Goal: Task Accomplishment & Management: Manage account settings

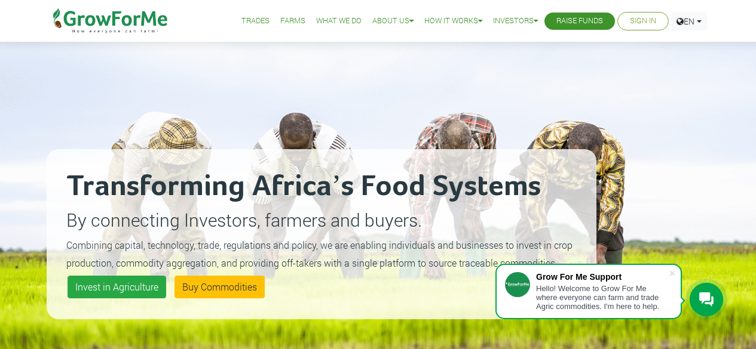
click at [641, 14] on li "Sign In" at bounding box center [642, 21] width 51 height 19
click at [640, 24] on link "Sign In" at bounding box center [643, 21] width 26 height 13
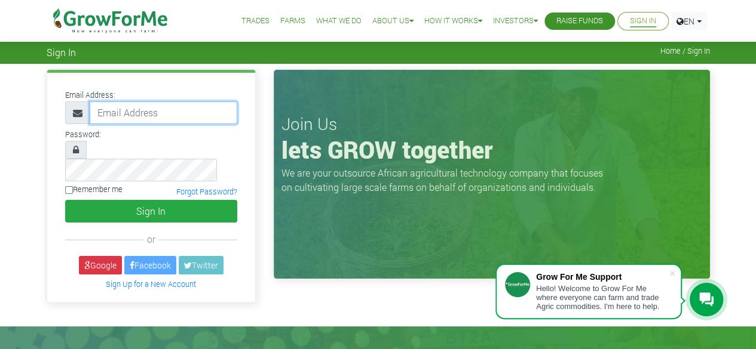
type input "Sethopokum@gmail.com"
click at [70, 186] on input "Remember me" at bounding box center [69, 190] width 8 height 8
checkbox input "true"
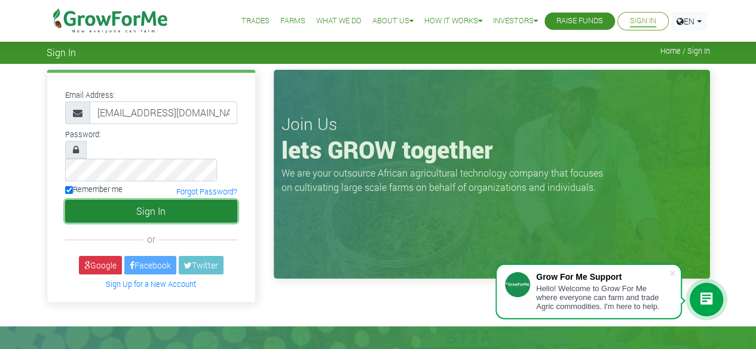
click at [124, 200] on button "Sign In" at bounding box center [151, 211] width 172 height 23
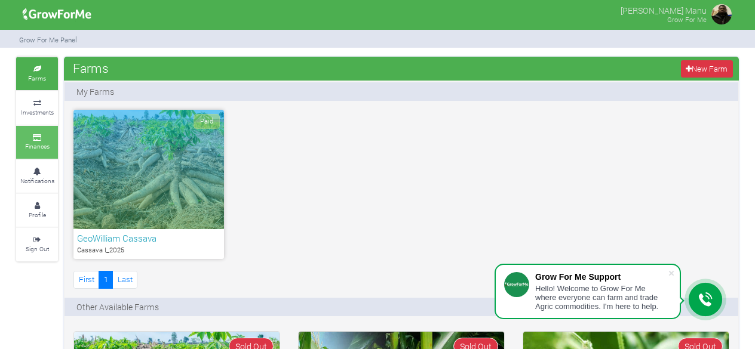
click at [42, 135] on icon at bounding box center [37, 138] width 36 height 6
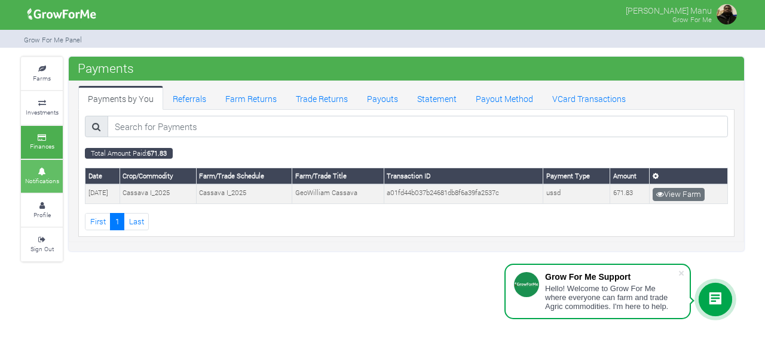
click at [51, 170] on icon at bounding box center [42, 172] width 36 height 6
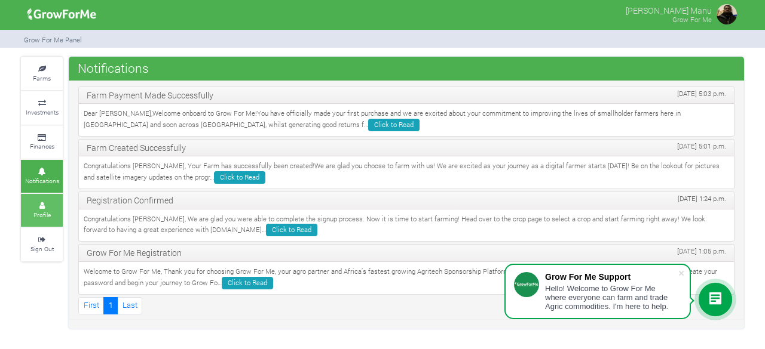
click at [32, 215] on link "Profile" at bounding box center [42, 210] width 42 height 33
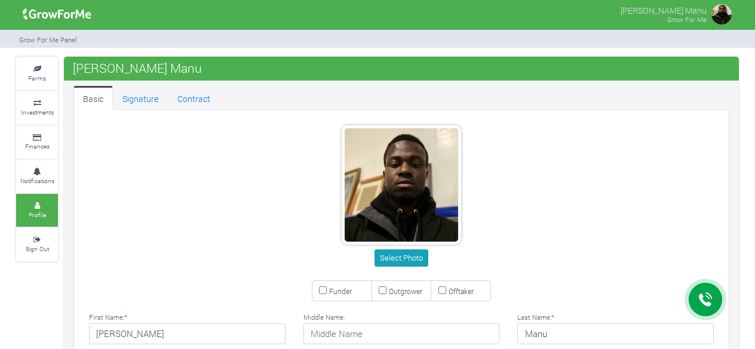
type input "59 745 8872"
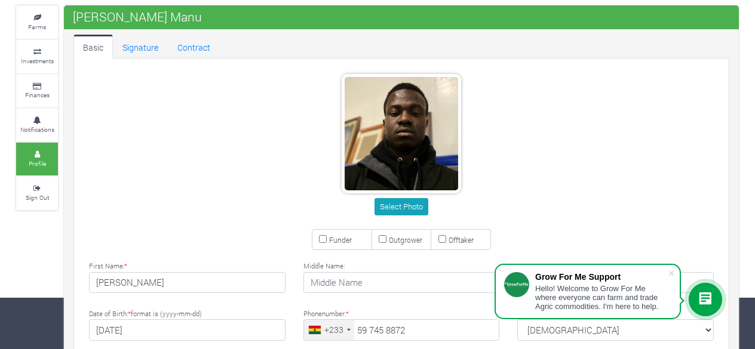
scroll to position [53, 0]
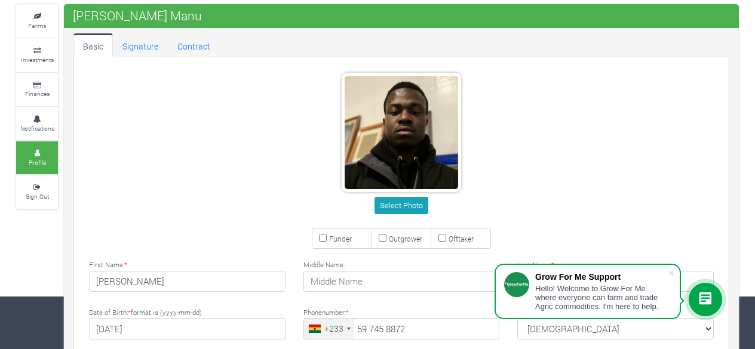
click at [160, 170] on div "Select Photo" at bounding box center [401, 146] width 661 height 146
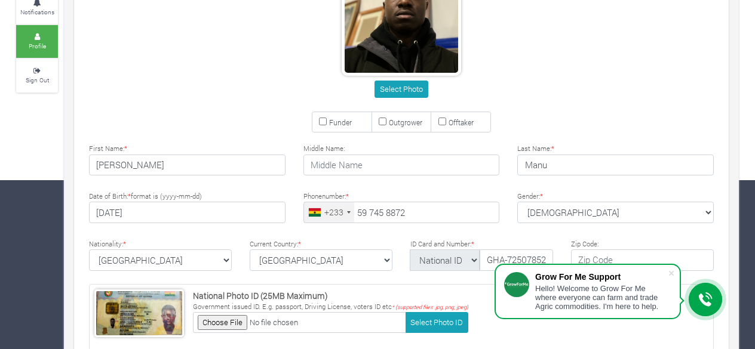
scroll to position [0, 0]
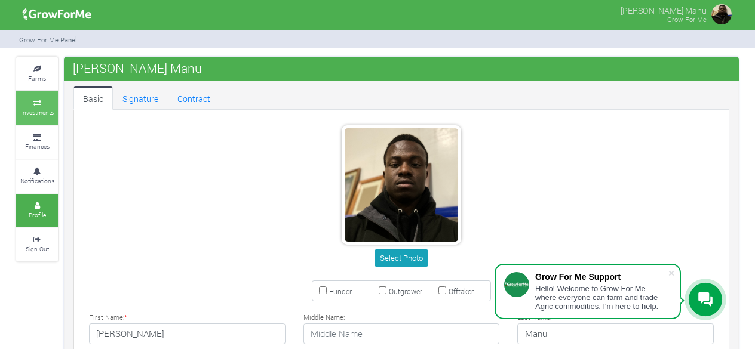
click at [53, 103] on icon at bounding box center [37, 103] width 36 height 6
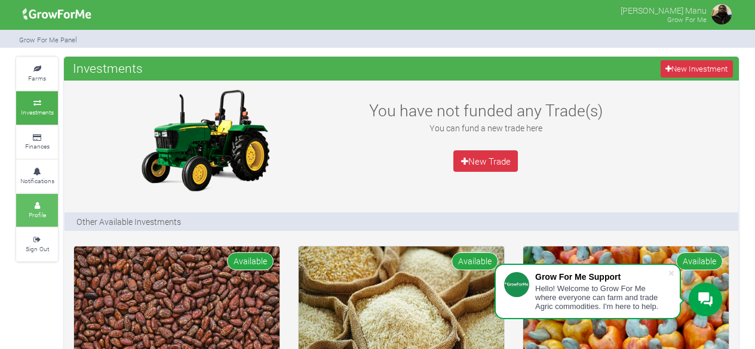
click at [47, 214] on link "Profile" at bounding box center [37, 210] width 42 height 33
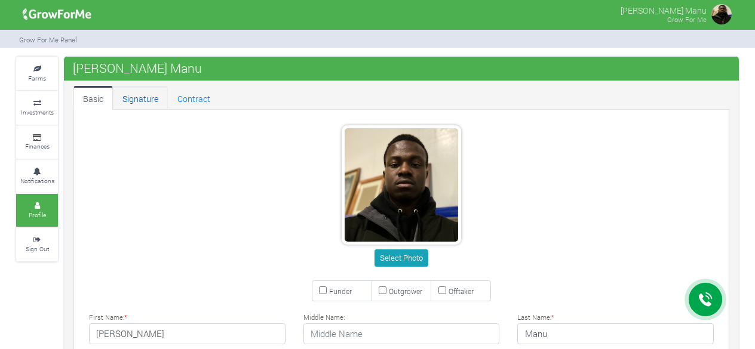
type input "59 745 8872"
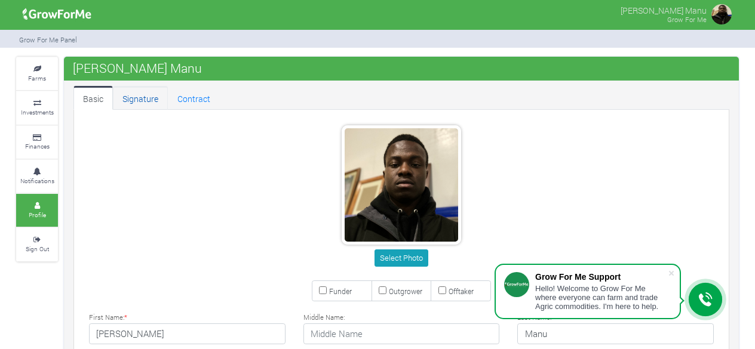
click at [149, 96] on link "Signature" at bounding box center [140, 98] width 55 height 24
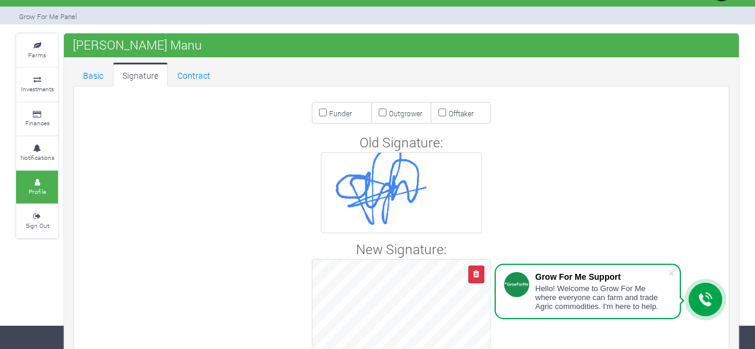
scroll to position [21, 0]
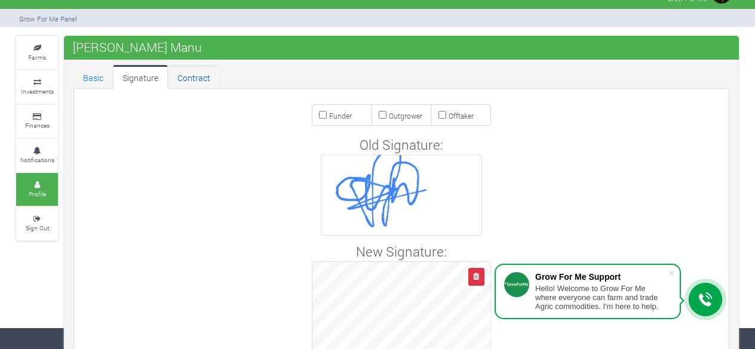
click at [183, 72] on link "Contract" at bounding box center [194, 77] width 52 height 24
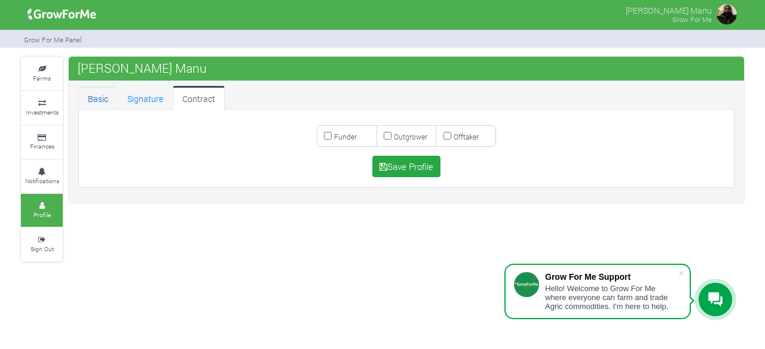
click at [108, 94] on link "Basic" at bounding box center [97, 98] width 39 height 24
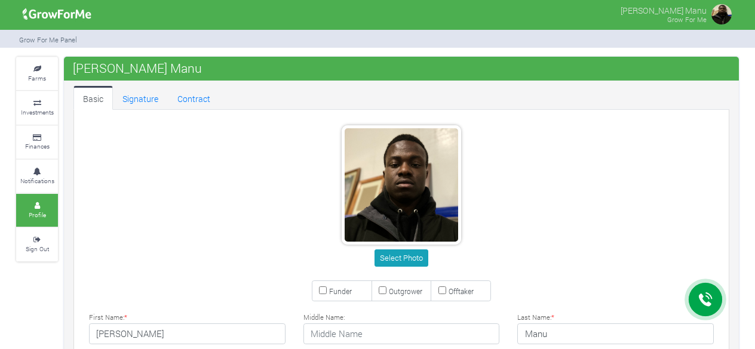
type input "59 745 8872"
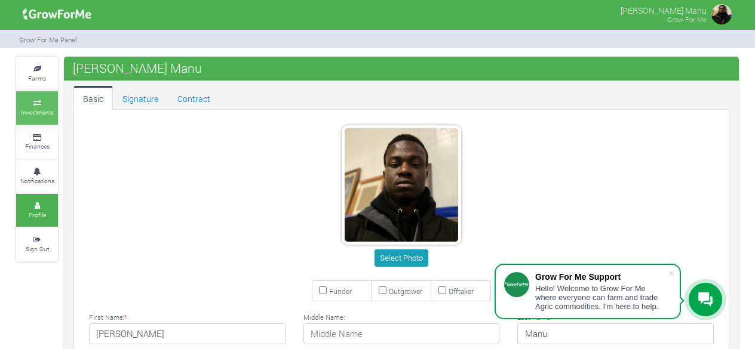
click at [45, 97] on link "Investments" at bounding box center [37, 107] width 42 height 33
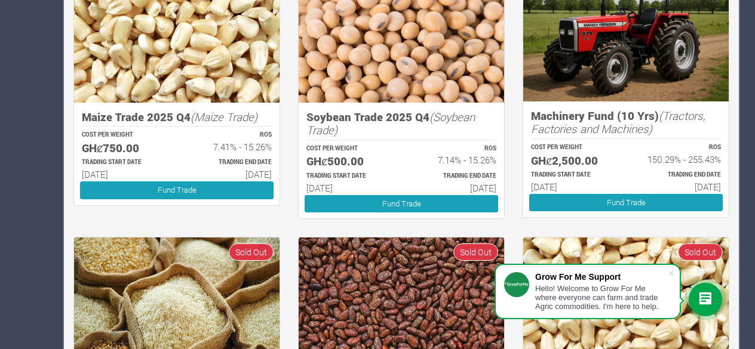
scroll to position [555, 0]
